Goal: Task Accomplishment & Management: Use online tool/utility

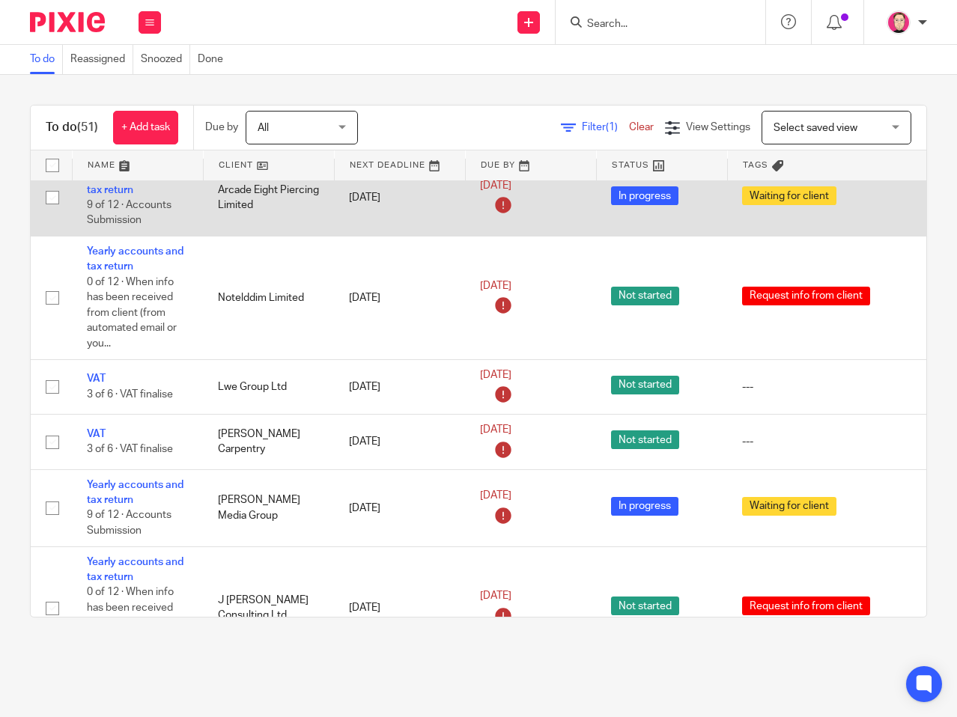
scroll to position [1797, 0]
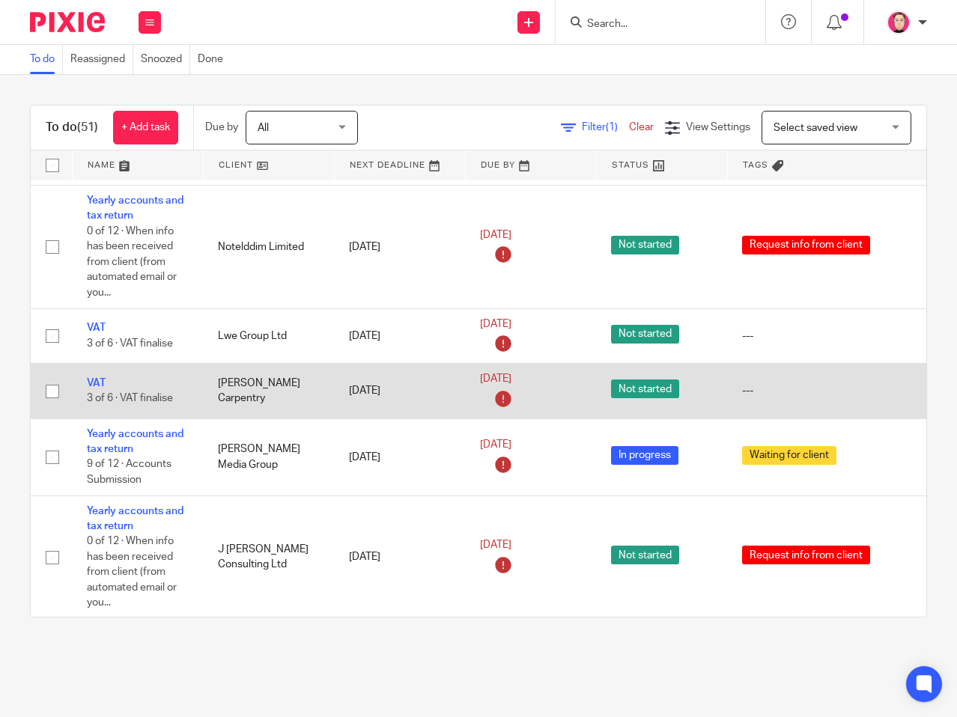
drag, startPoint x: 127, startPoint y: 399, endPoint x: 198, endPoint y: 407, distance: 71.5
click at [198, 407] on td "VAT 3 of 6 · VAT finalise" at bounding box center [137, 391] width 131 height 55
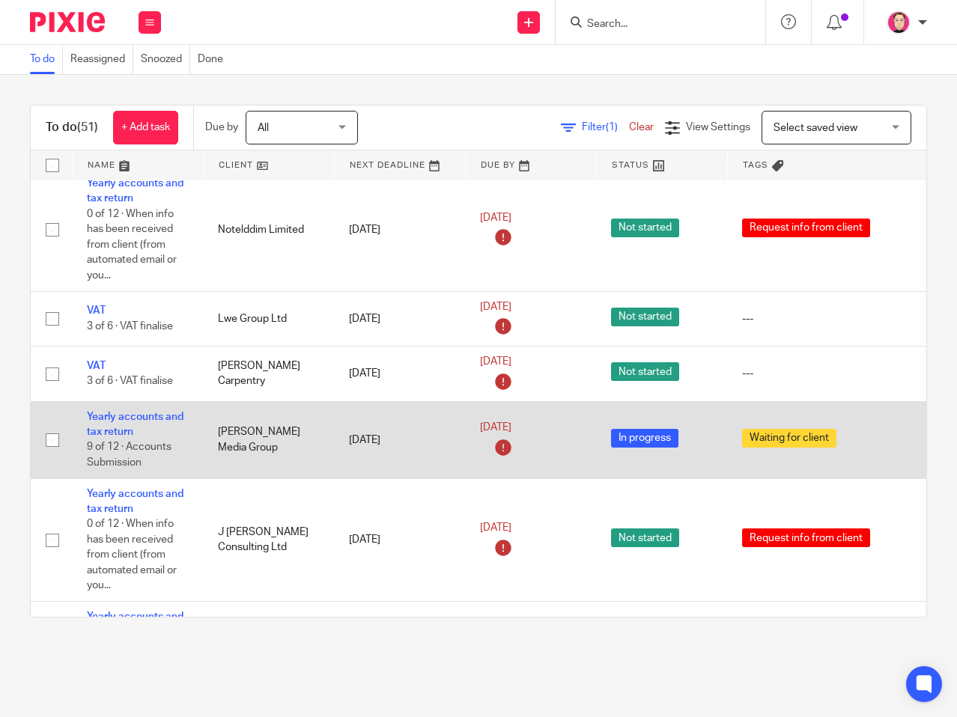
scroll to position [1140, 0]
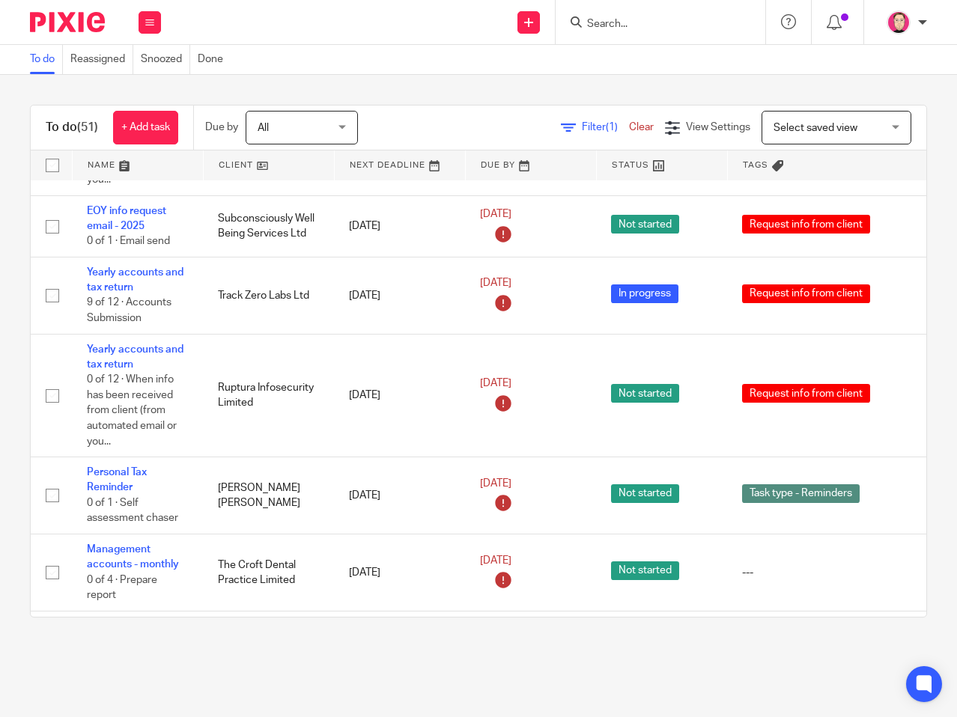
click at [469, 64] on div "To do Reassigned Snoozed Done" at bounding box center [478, 60] width 957 height 30
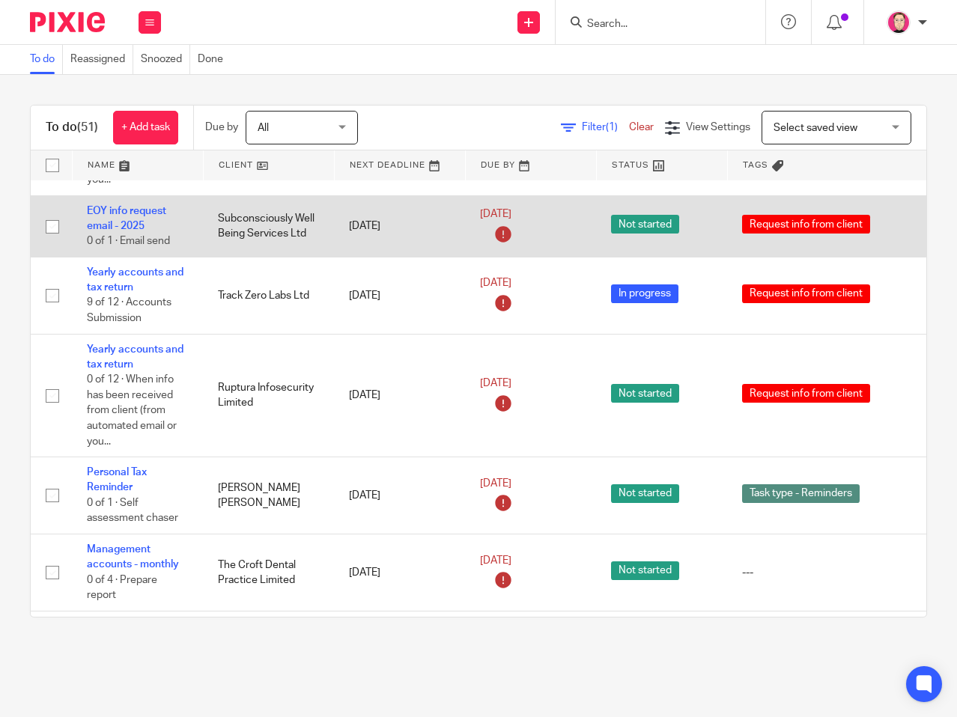
drag, startPoint x: 710, startPoint y: 204, endPoint x: 741, endPoint y: 212, distance: 31.6
click at [714, 206] on td "Not started" at bounding box center [661, 225] width 131 height 61
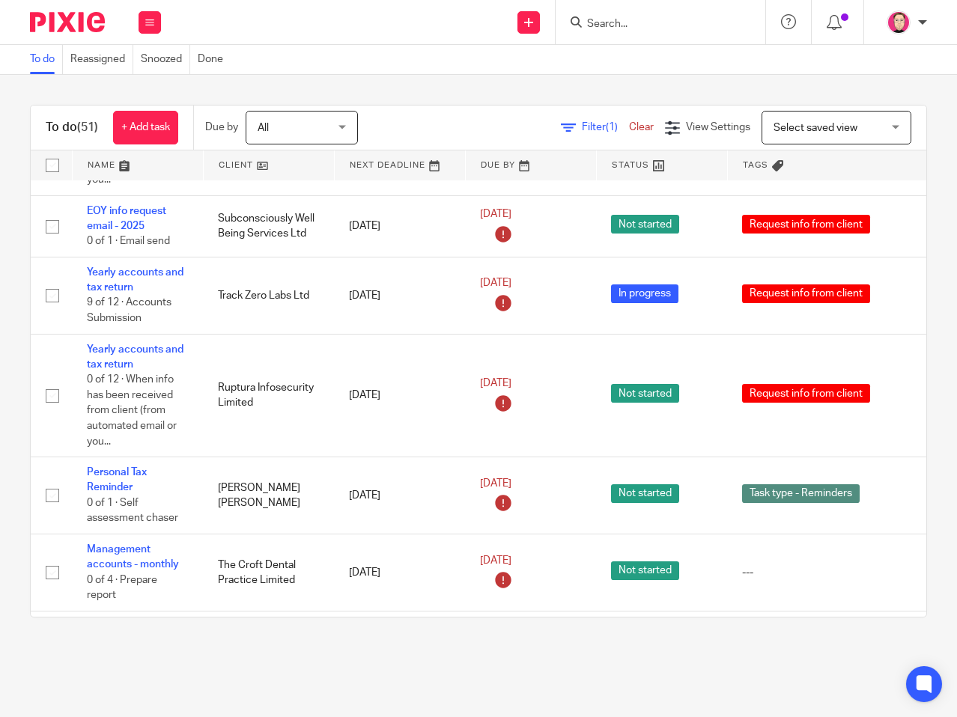
click at [470, 115] on div "Filter (1) Clear View Settings View Settings (1) Filters Clear Save Manage save…" at bounding box center [655, 128] width 542 height 34
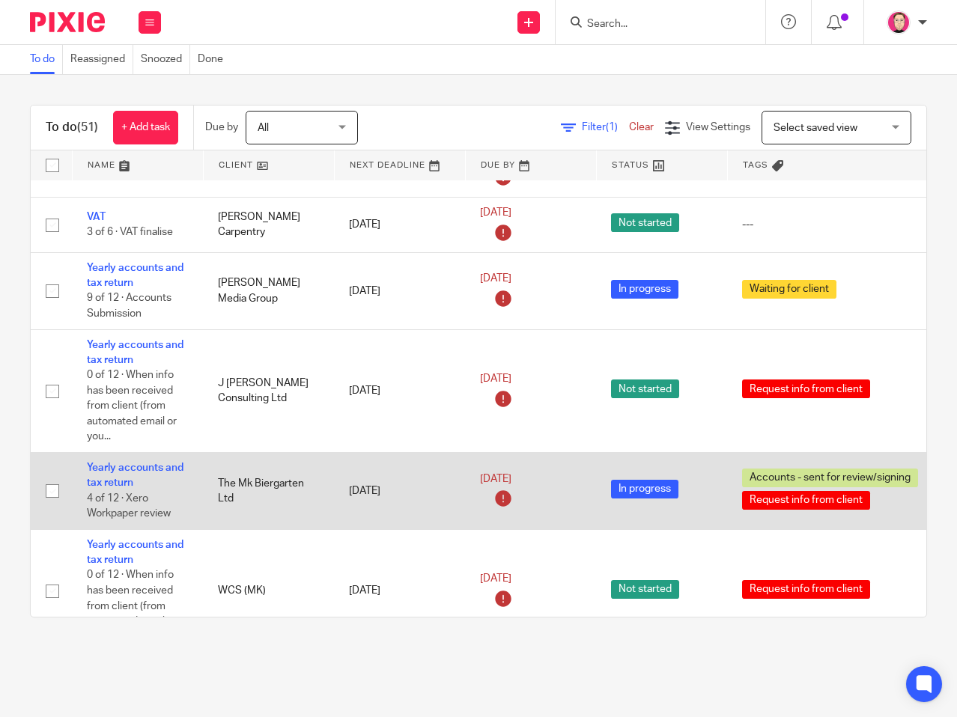
scroll to position [1964, 0]
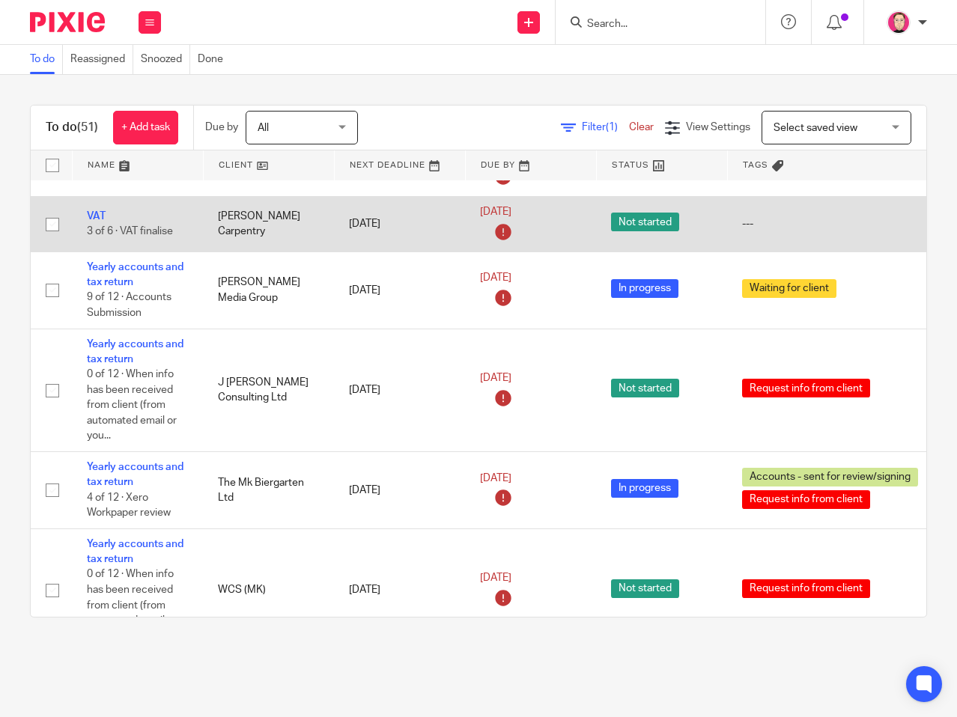
drag, startPoint x: 360, startPoint y: 550, endPoint x: 381, endPoint y: 343, distance: 208.5
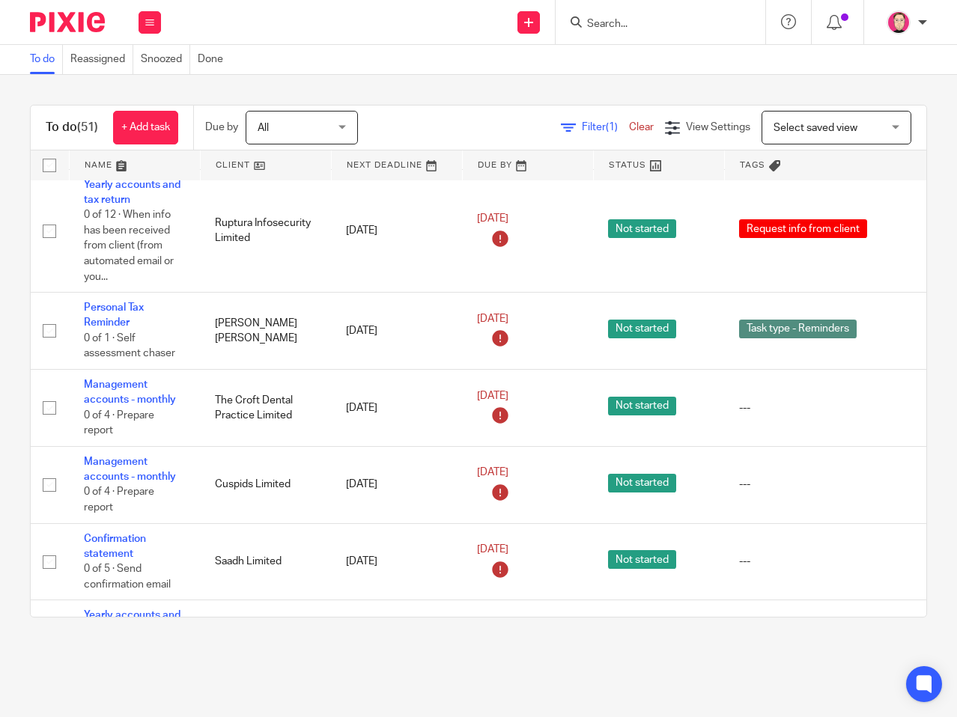
scroll to position [0, 3]
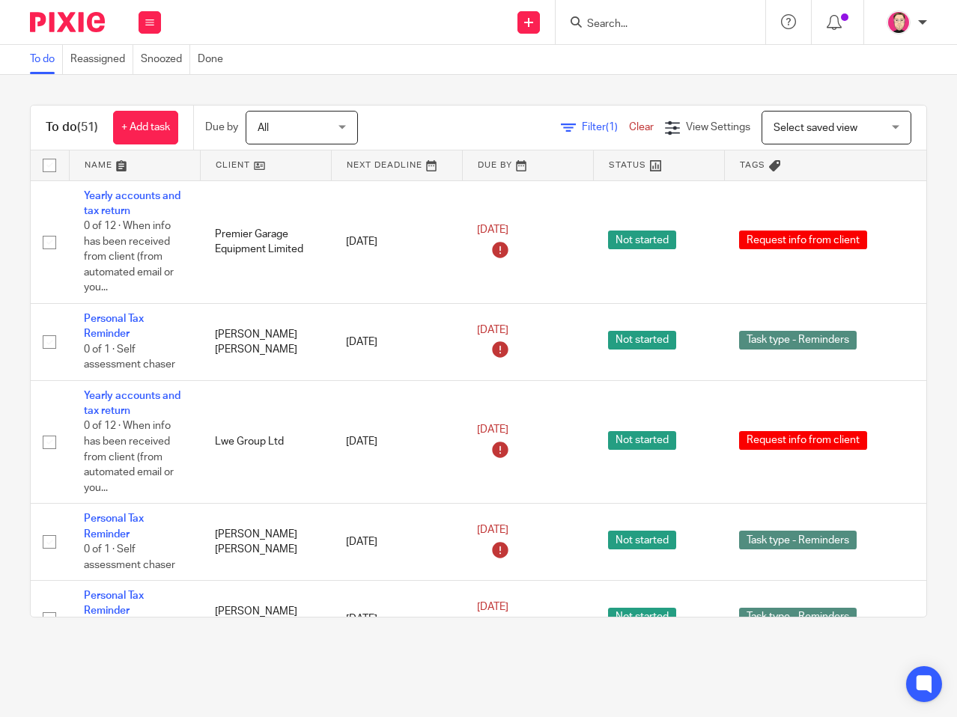
drag, startPoint x: 416, startPoint y: 505, endPoint x: 417, endPoint y: 157, distance: 348.2
click at [437, 118] on div "Filter (1) Clear View Settings View Settings (1) Filters Clear Save Manage save…" at bounding box center [655, 128] width 542 height 34
click at [939, 681] on div at bounding box center [925, 685] width 40 height 40
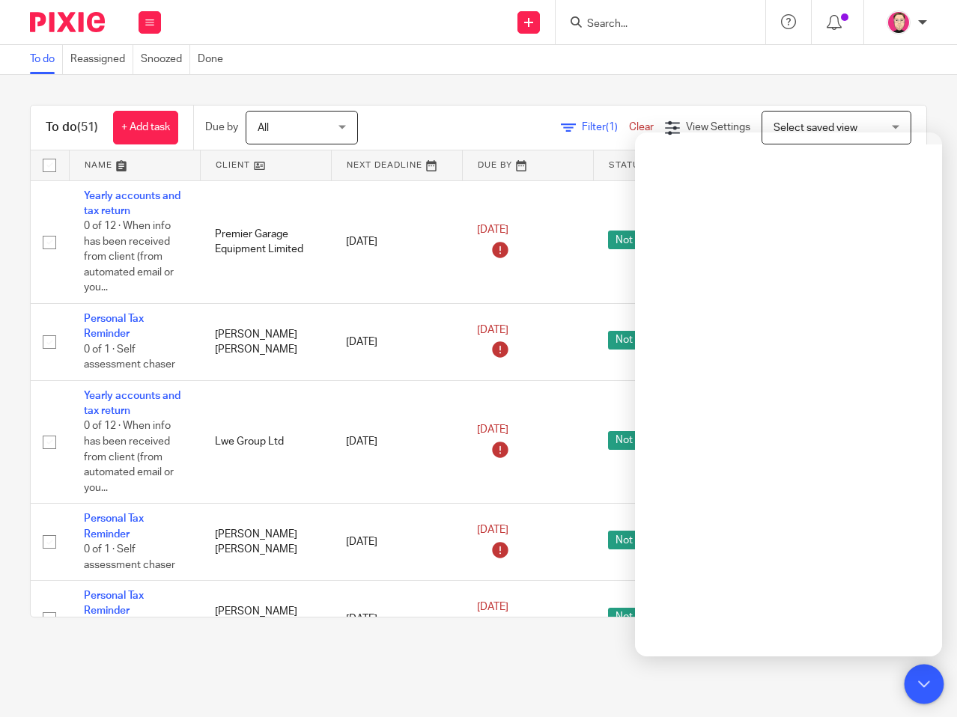
click at [927, 681] on icon at bounding box center [923, 683] width 11 height 11
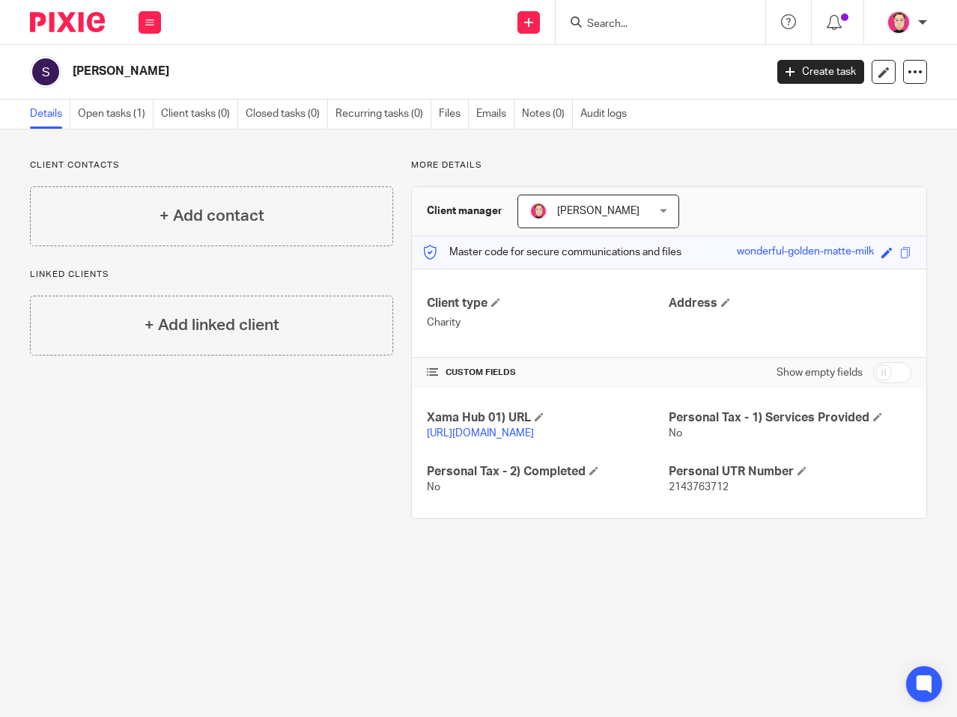
click at [534, 439] on link "https://platform.xamatech.com/portal/crm/clients/2708dd80-784e-11f0-a01c-174cac…" at bounding box center [480, 433] width 107 height 10
